Goal: Information Seeking & Learning: Learn about a topic

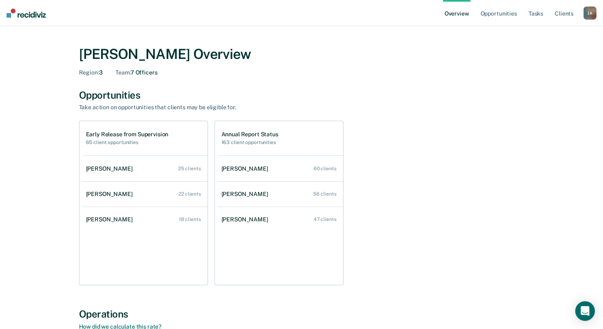
drag, startPoint x: 125, startPoint y: 167, endPoint x: 476, endPoint y: 120, distance: 354.7
